Goal: Navigation & Orientation: Find specific page/section

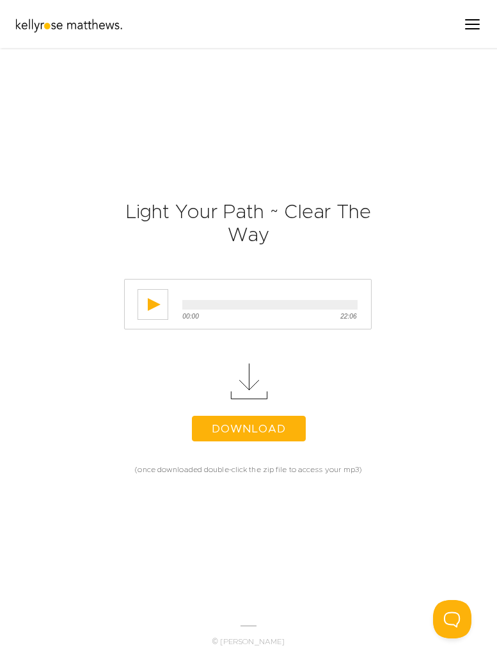
click at [479, 33] on div "Menu" at bounding box center [472, 24] width 29 height 22
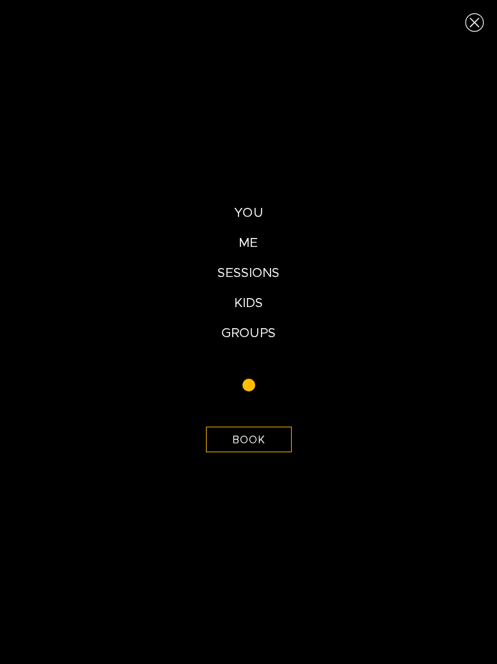
click at [479, 28] on div "Close (Press escape to close)" at bounding box center [474, 22] width 45 height 45
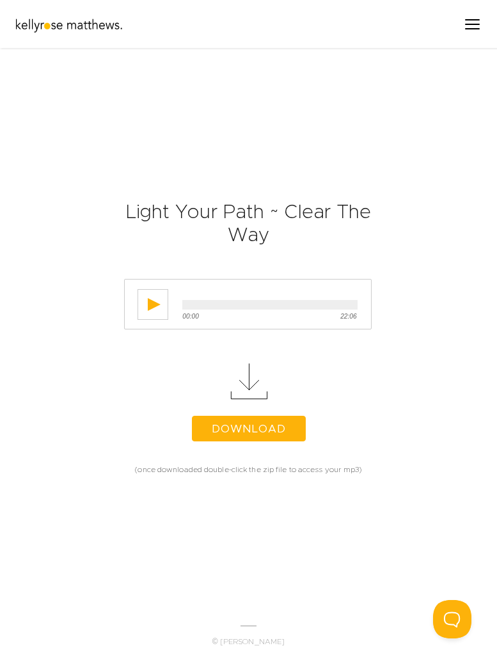
click at [479, 25] on div "Menu" at bounding box center [472, 24] width 15 height 1
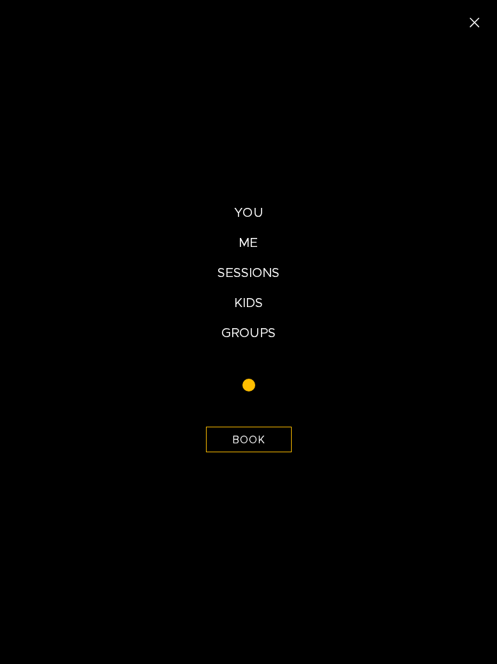
click at [479, 28] on div "Close (Press escape to close)" at bounding box center [474, 22] width 45 height 45
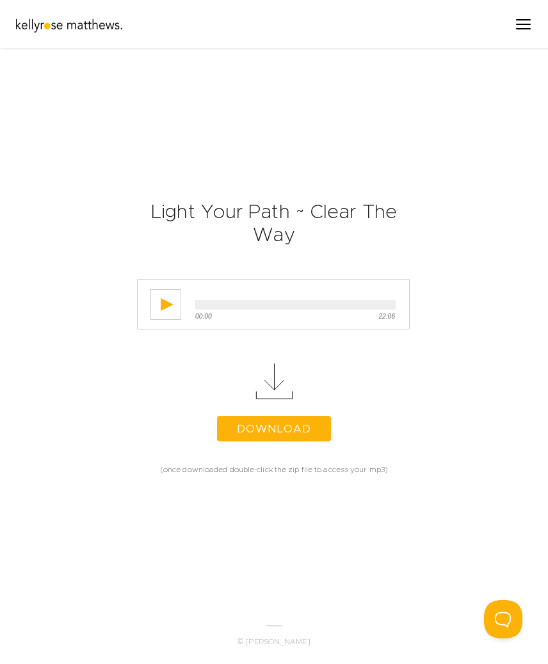
click at [496, 25] on div "Menu" at bounding box center [523, 24] width 15 height 1
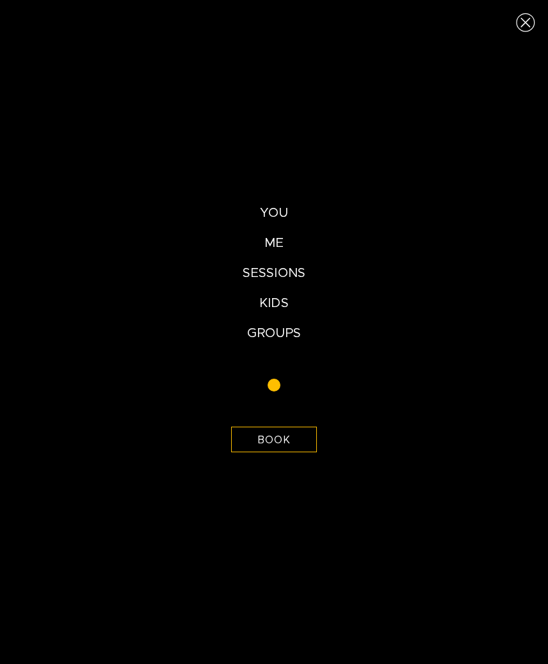
click at [496, 25] on div "Close (Press escape to close)" at bounding box center [525, 22] width 45 height 45
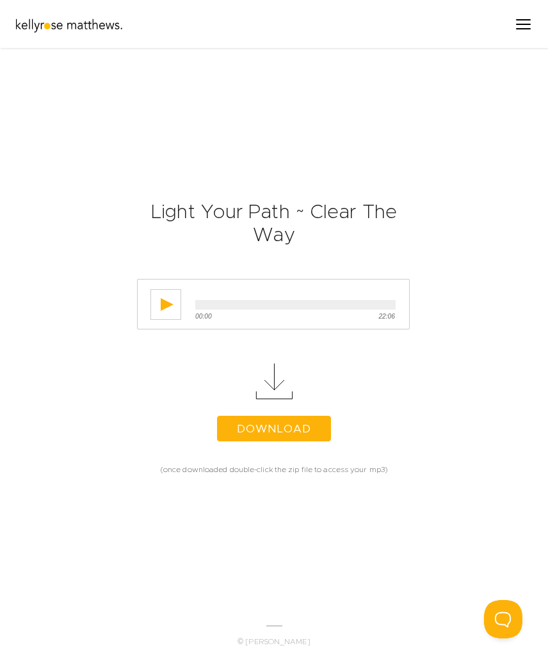
click at [496, 25] on div "Menu" at bounding box center [523, 24] width 29 height 22
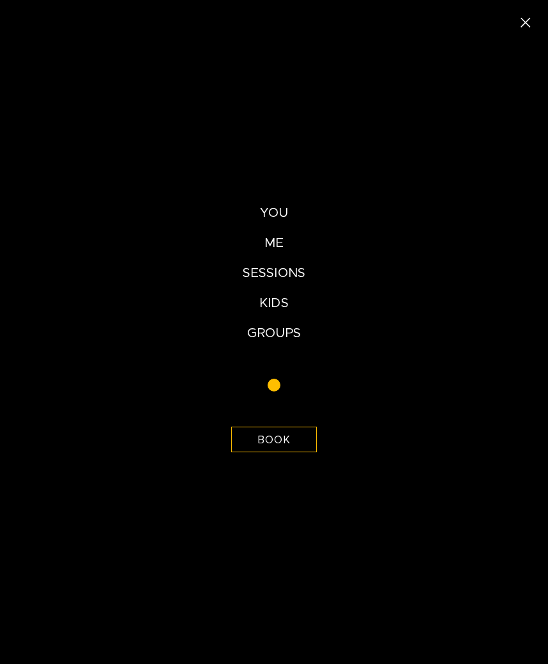
click at [496, 25] on div "Close (Press escape to close)" at bounding box center [525, 22] width 45 height 45
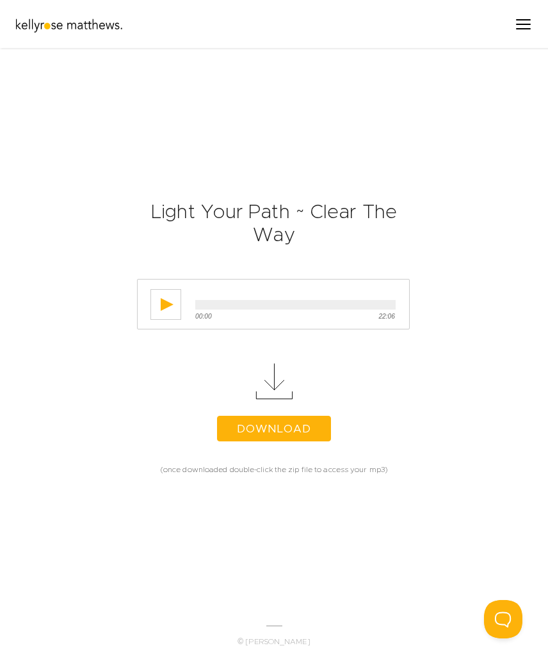
click at [496, 25] on div "Menu" at bounding box center [523, 24] width 15 height 1
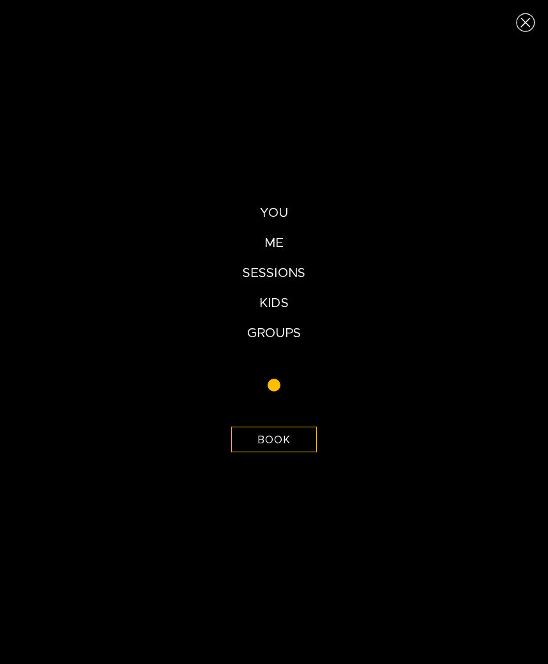
click at [496, 26] on div "Close (Press escape to close)" at bounding box center [525, 22] width 45 height 45
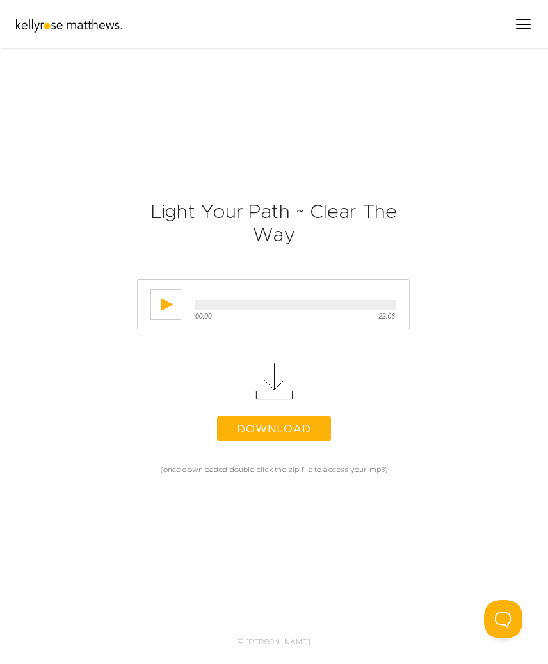
click at [496, 26] on div "Menu" at bounding box center [523, 24] width 29 height 22
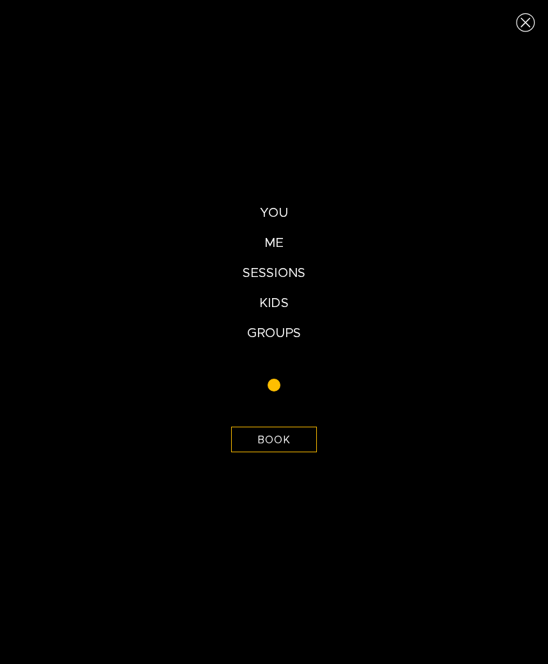
click at [496, 26] on div "Close (Press escape to close)" at bounding box center [525, 22] width 45 height 45
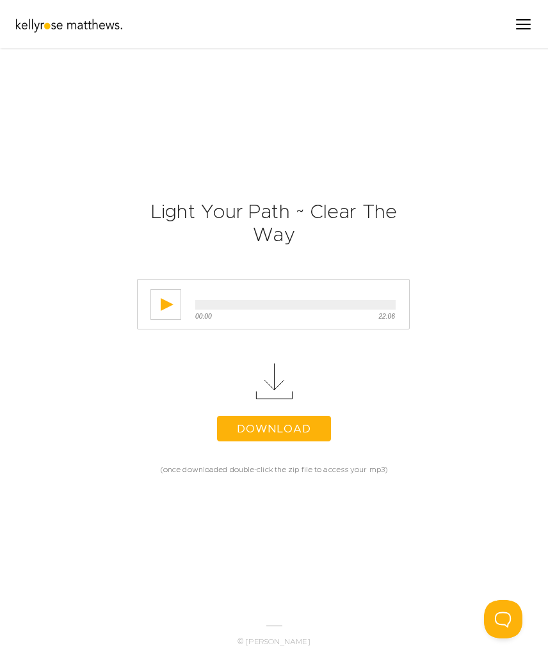
click at [496, 20] on div "Menu" at bounding box center [523, 24] width 29 height 22
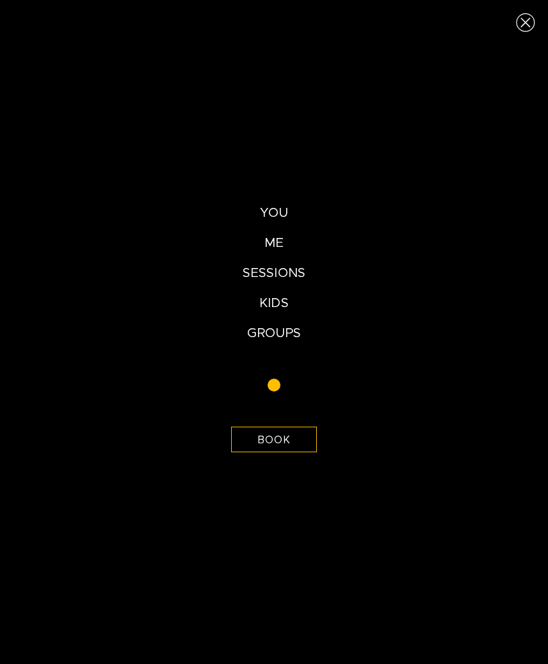
click at [496, 30] on div "Close (Press escape to close)" at bounding box center [525, 22] width 45 height 45
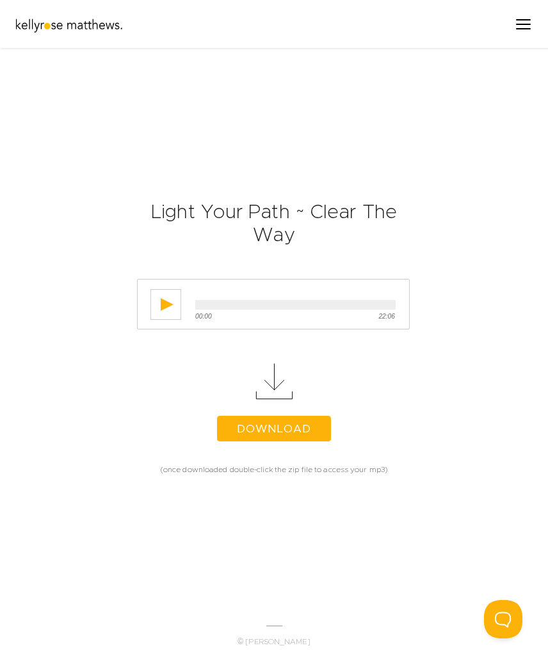
click at [496, 24] on div "Menu" at bounding box center [523, 24] width 15 height 1
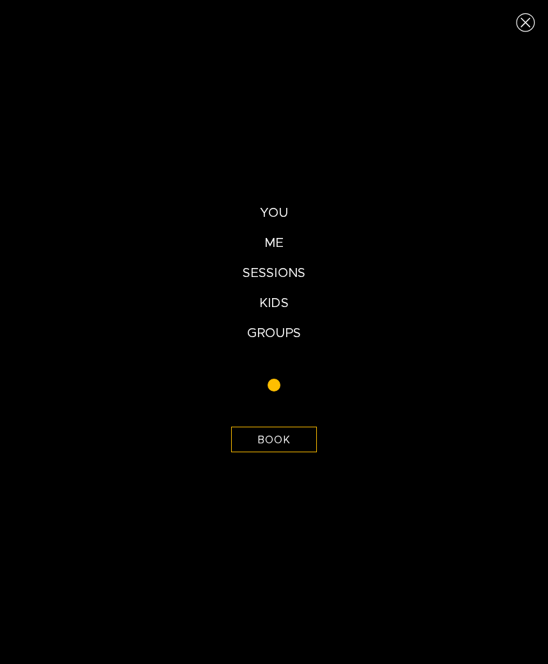
click at [496, 28] on div "Close (Press escape to close)" at bounding box center [525, 22] width 45 height 45
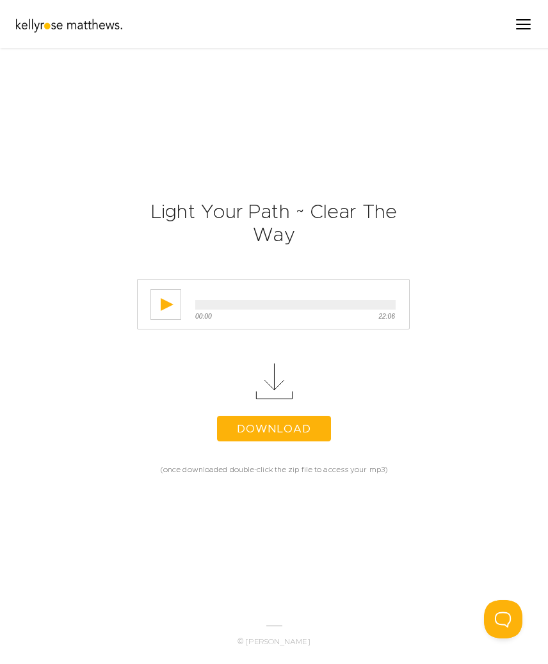
click at [496, 25] on div "Menu" at bounding box center [523, 24] width 15 height 1
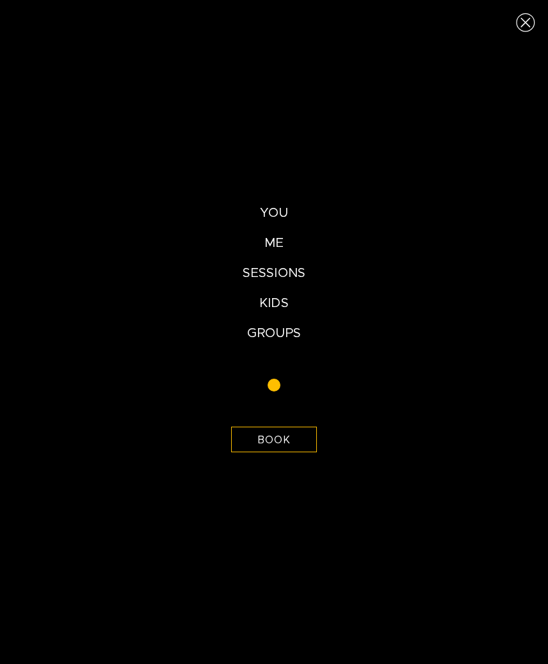
click at [496, 25] on div "Close (Press escape to close)" at bounding box center [525, 22] width 45 height 45
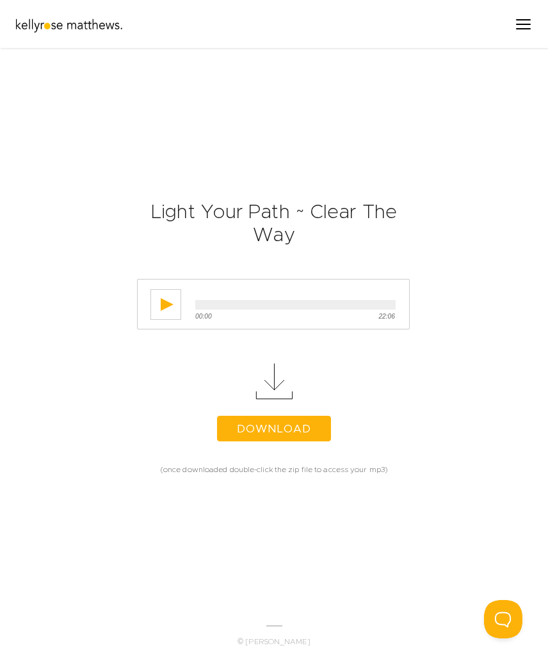
click at [496, 31] on div "Menu" at bounding box center [523, 24] width 29 height 22
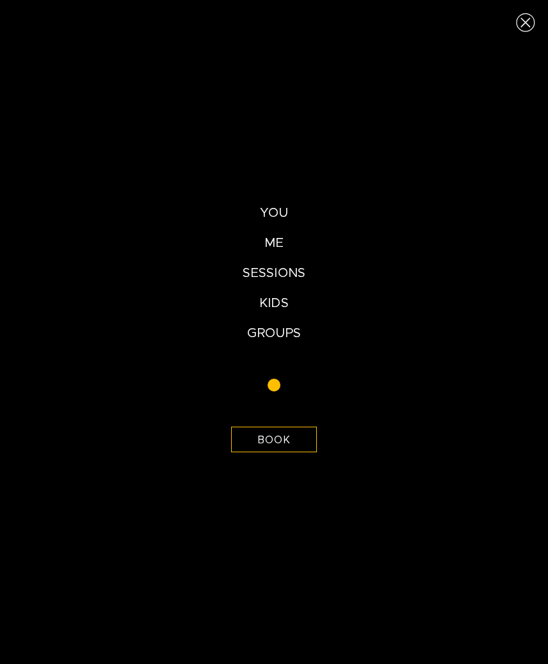
click at [496, 28] on div "Close (Press escape to close)" at bounding box center [525, 22] width 45 height 45
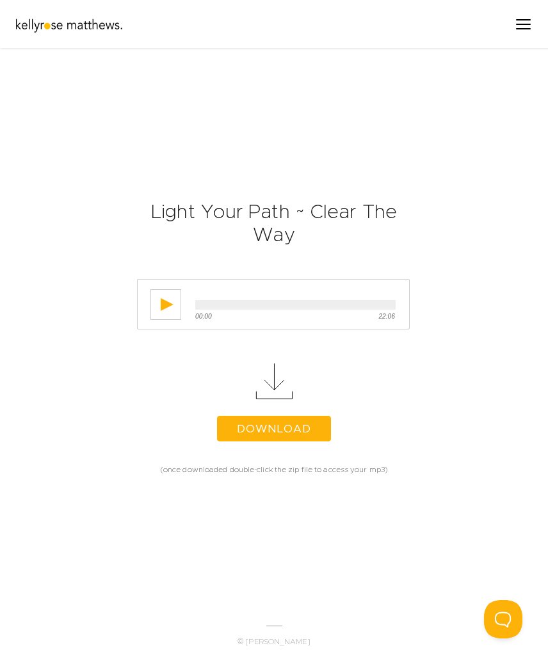
click at [496, 24] on div "Menu" at bounding box center [523, 24] width 15 height 1
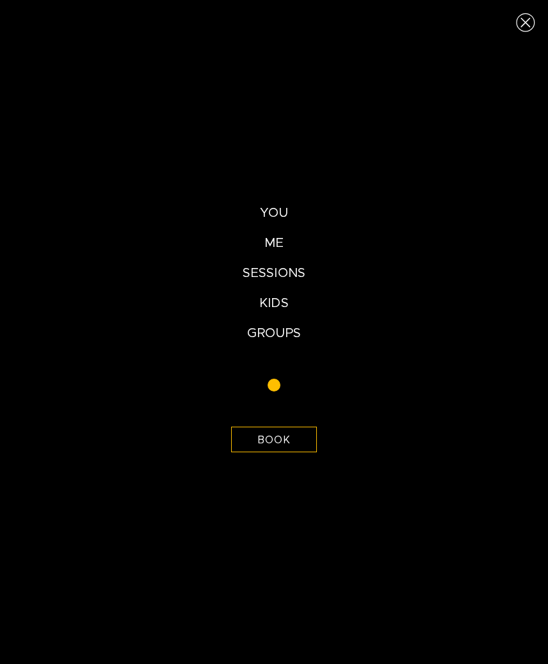
click at [496, 26] on div "Close (Press escape to close)" at bounding box center [525, 22] width 45 height 45
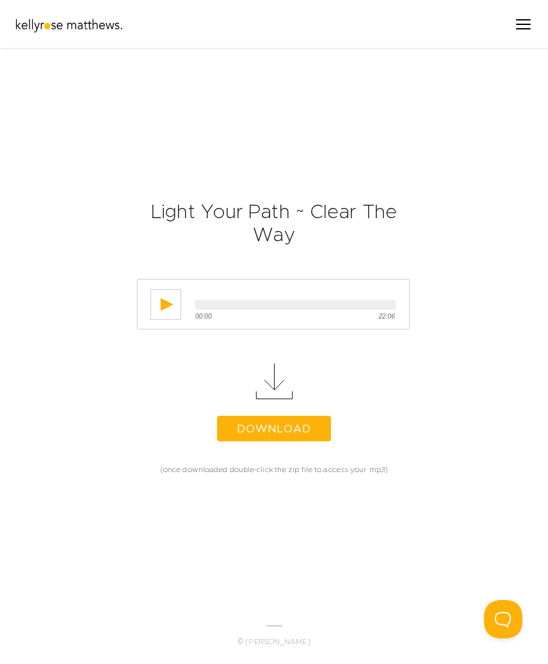
click at [496, 26] on div "Menu" at bounding box center [523, 24] width 29 height 22
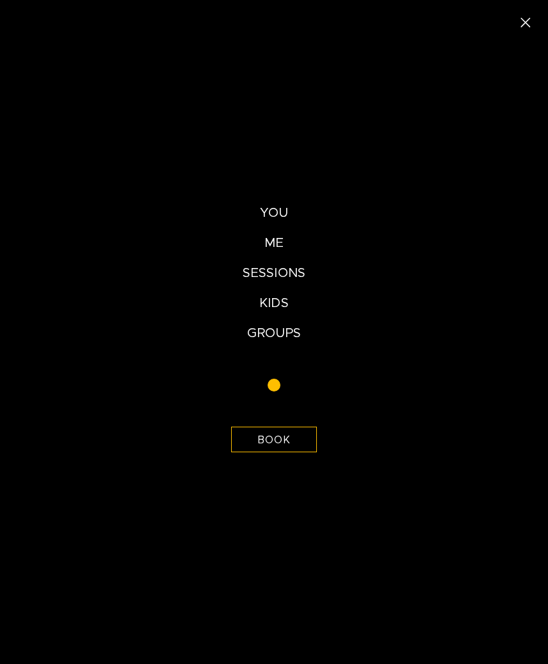
click at [496, 26] on div "Close (Press escape to close)" at bounding box center [525, 22] width 45 height 45
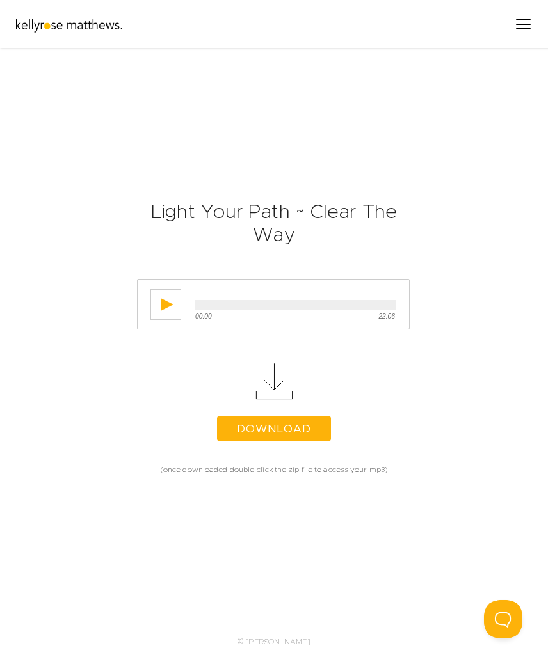
click at [496, 26] on div "Menu" at bounding box center [523, 24] width 29 height 22
